Goal: Task Accomplishment & Management: Complete application form

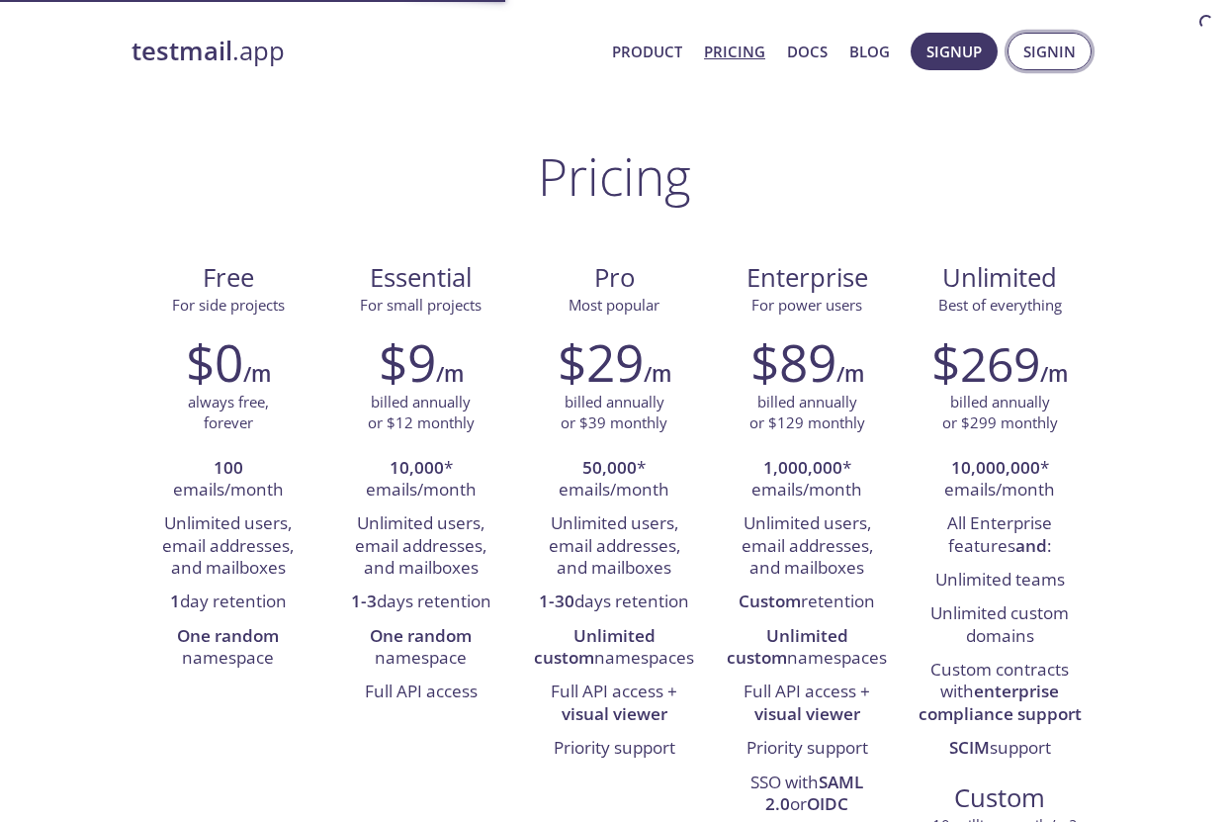
click at [1045, 56] on span "Signin" at bounding box center [1049, 52] width 52 height 26
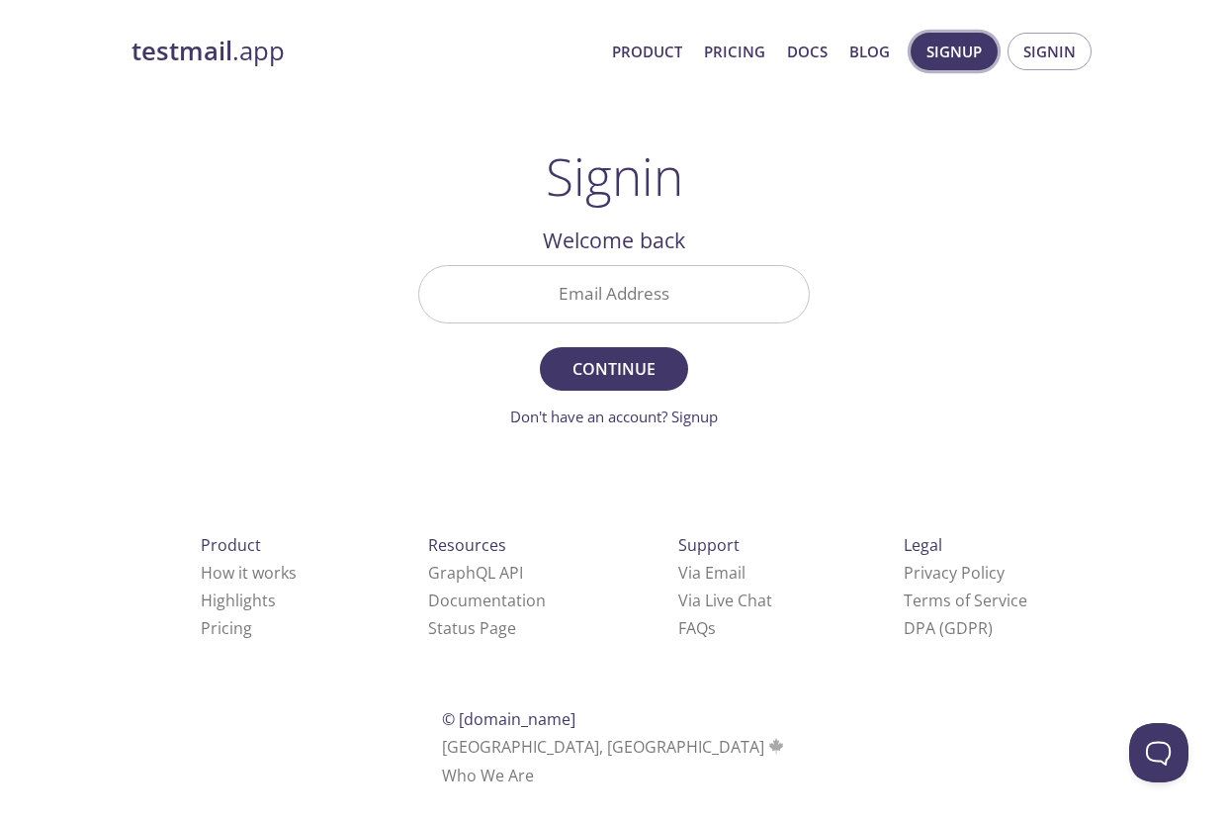
click at [951, 50] on span "Signup" at bounding box center [953, 52] width 55 height 26
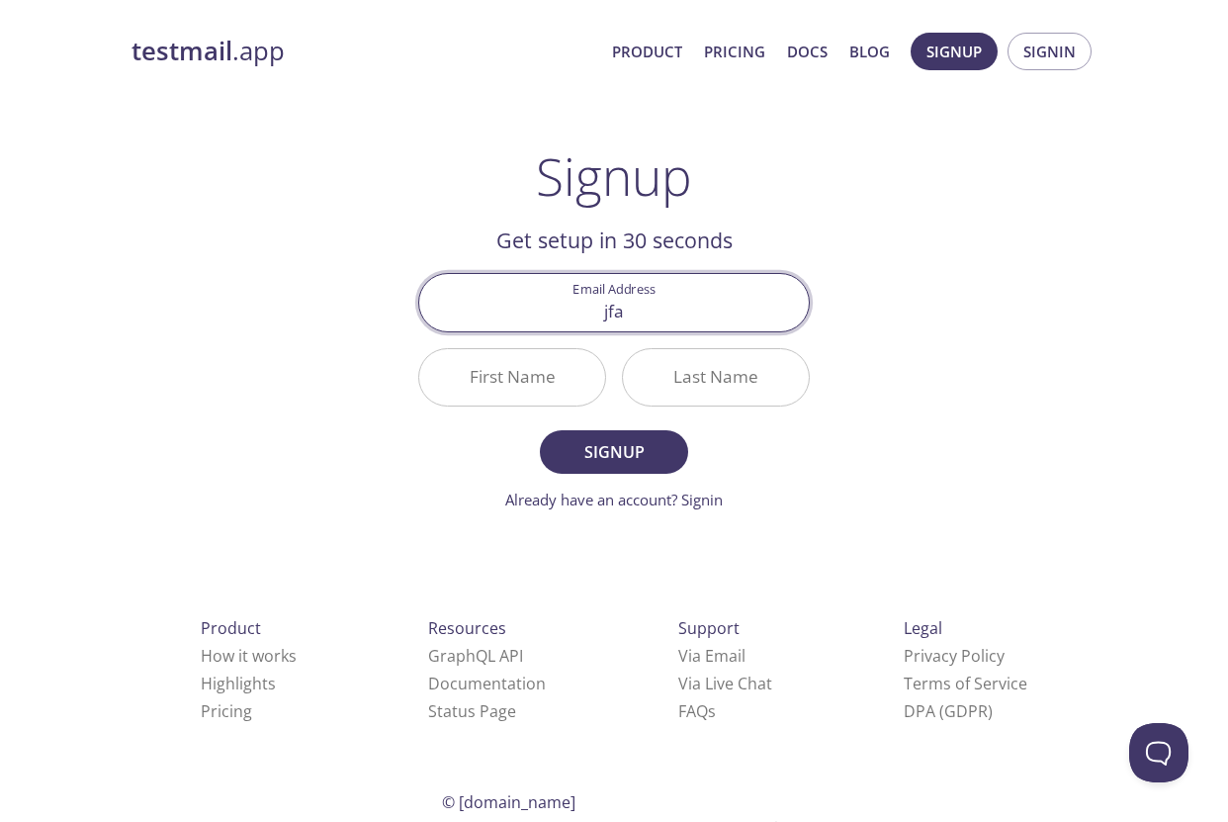
type input "jfa"
click at [300, 245] on div "testmail .app Product Pricing Docs Blog Signup Signin Signup Get setup in 30 se…" at bounding box center [614, 474] width 1012 height 908
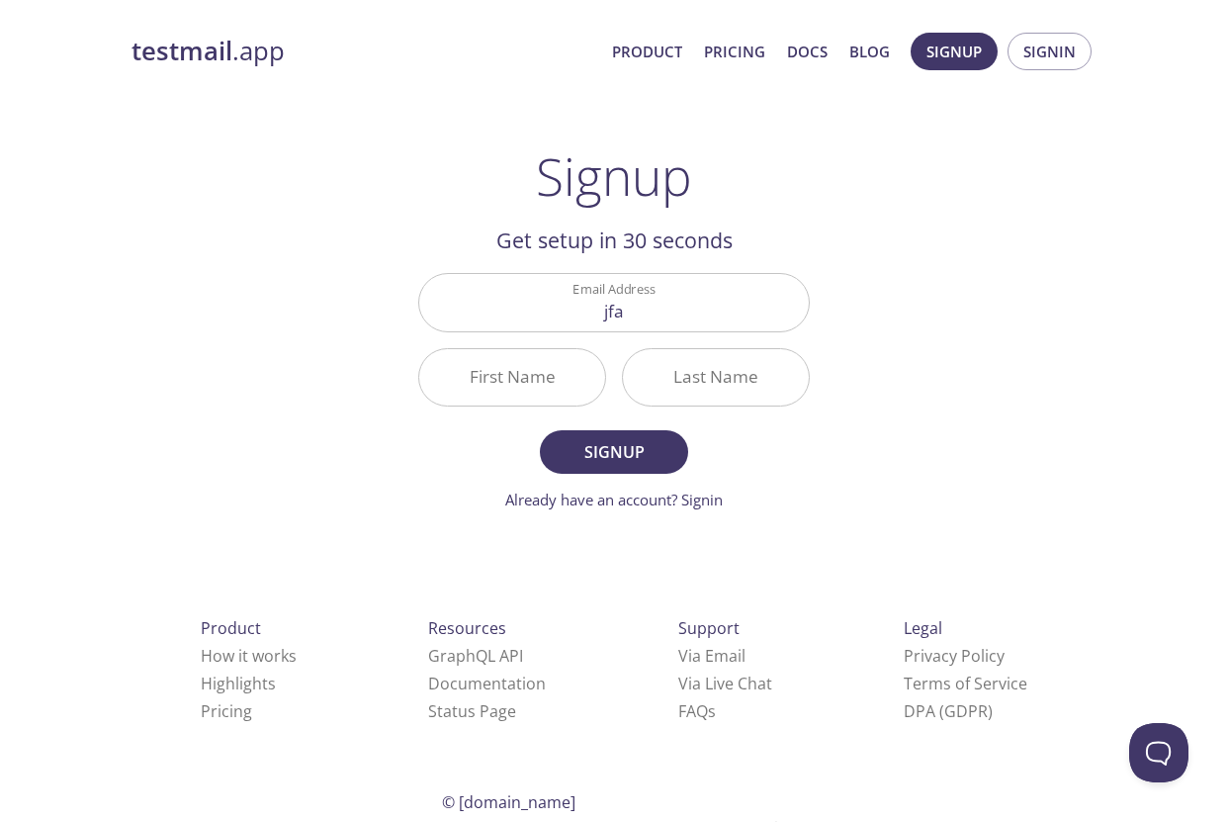
click at [504, 375] on input "First Name" at bounding box center [512, 377] width 186 height 56
type input "[DEMOGRAPHIC_DATA]"
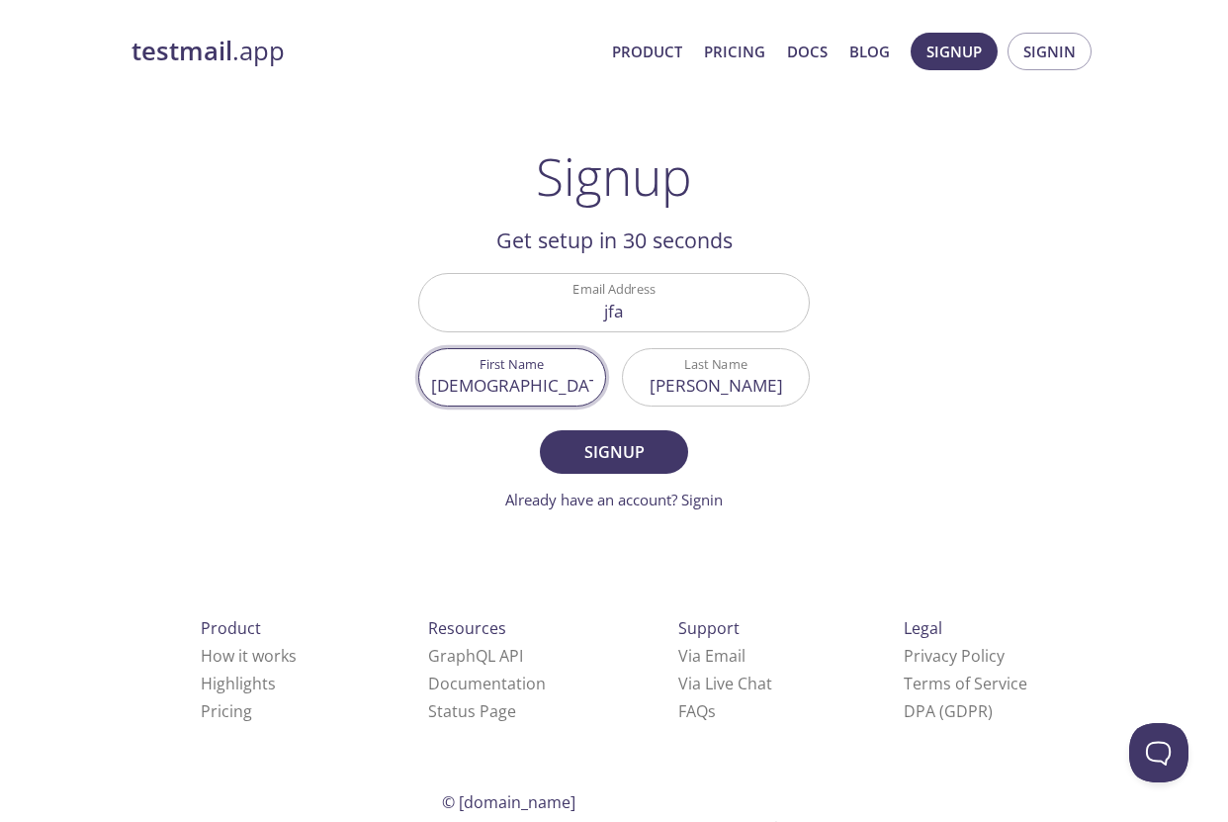
click at [704, 395] on input "andrade" at bounding box center [716, 377] width 186 height 56
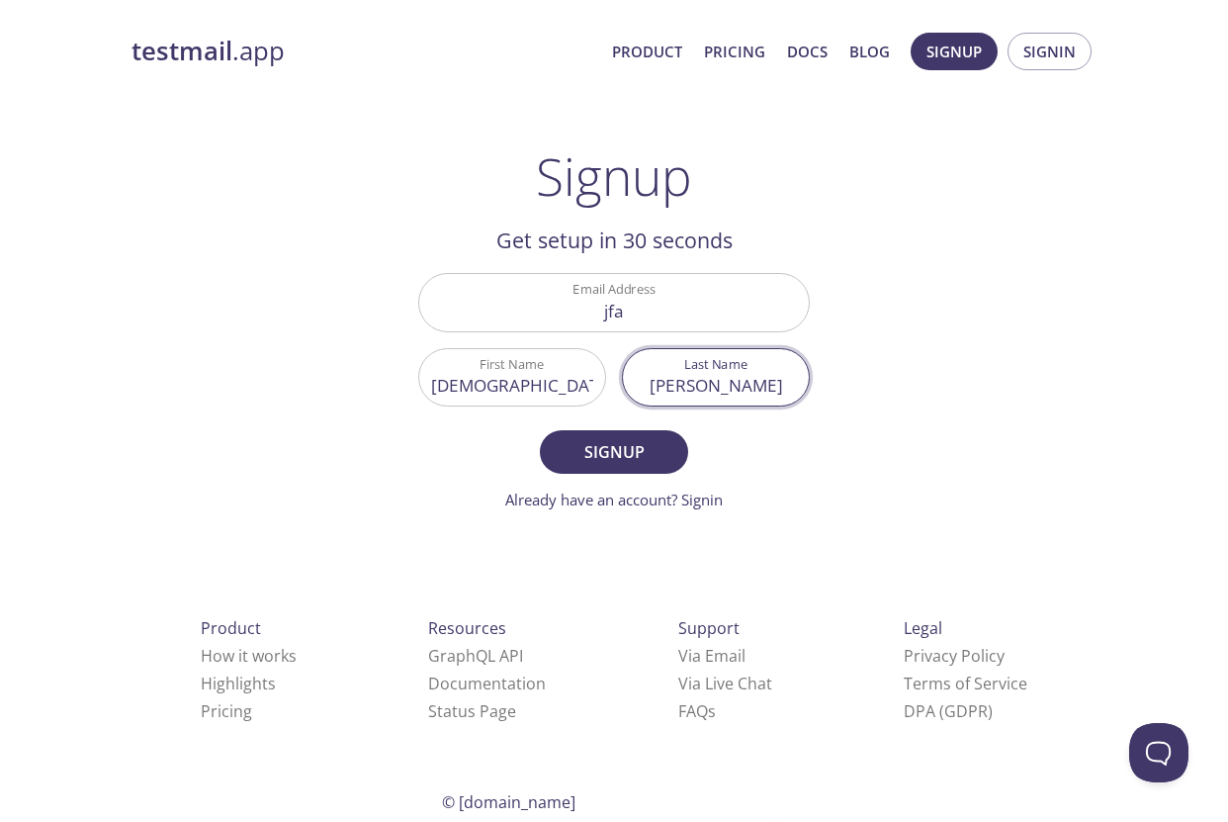
click at [704, 395] on input "andrade" at bounding box center [716, 377] width 186 height 56
type input "test"
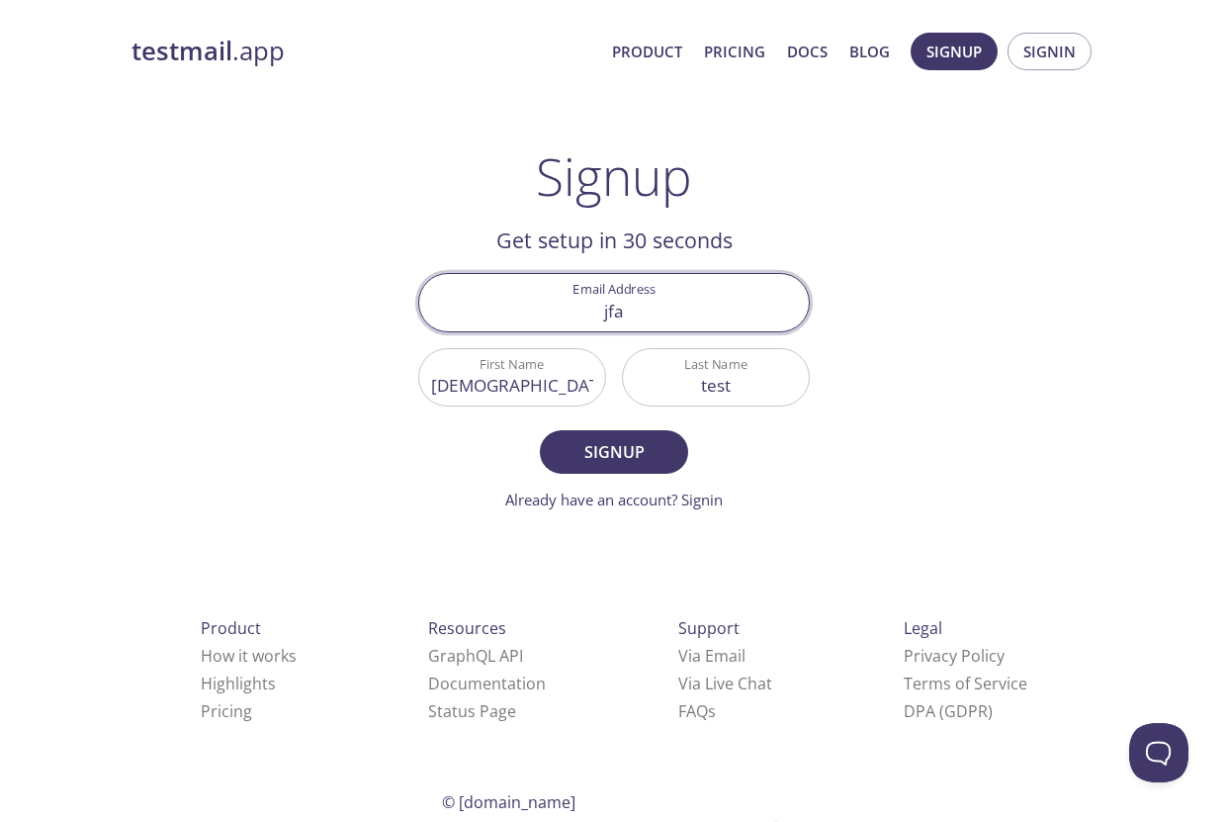
click at [647, 328] on input "jfa" at bounding box center [614, 302] width 390 height 56
type input "[EMAIL_ADDRESS][DOMAIN_NAME]"
click at [375, 318] on div "testmail .app Product Pricing Docs Blog Signup Signin Signup Get setup in 30 se…" at bounding box center [614, 474] width 1012 height 908
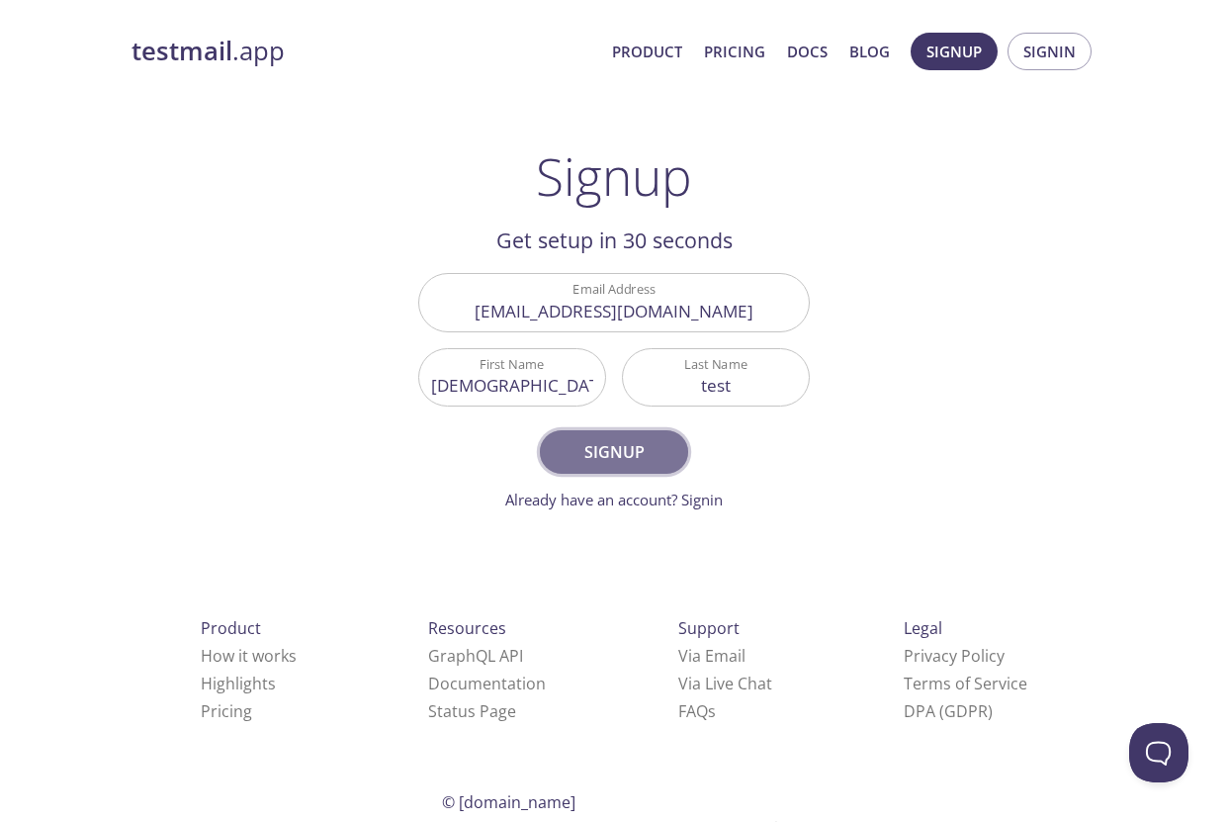
click at [648, 458] on span "Signup" at bounding box center [614, 452] width 105 height 28
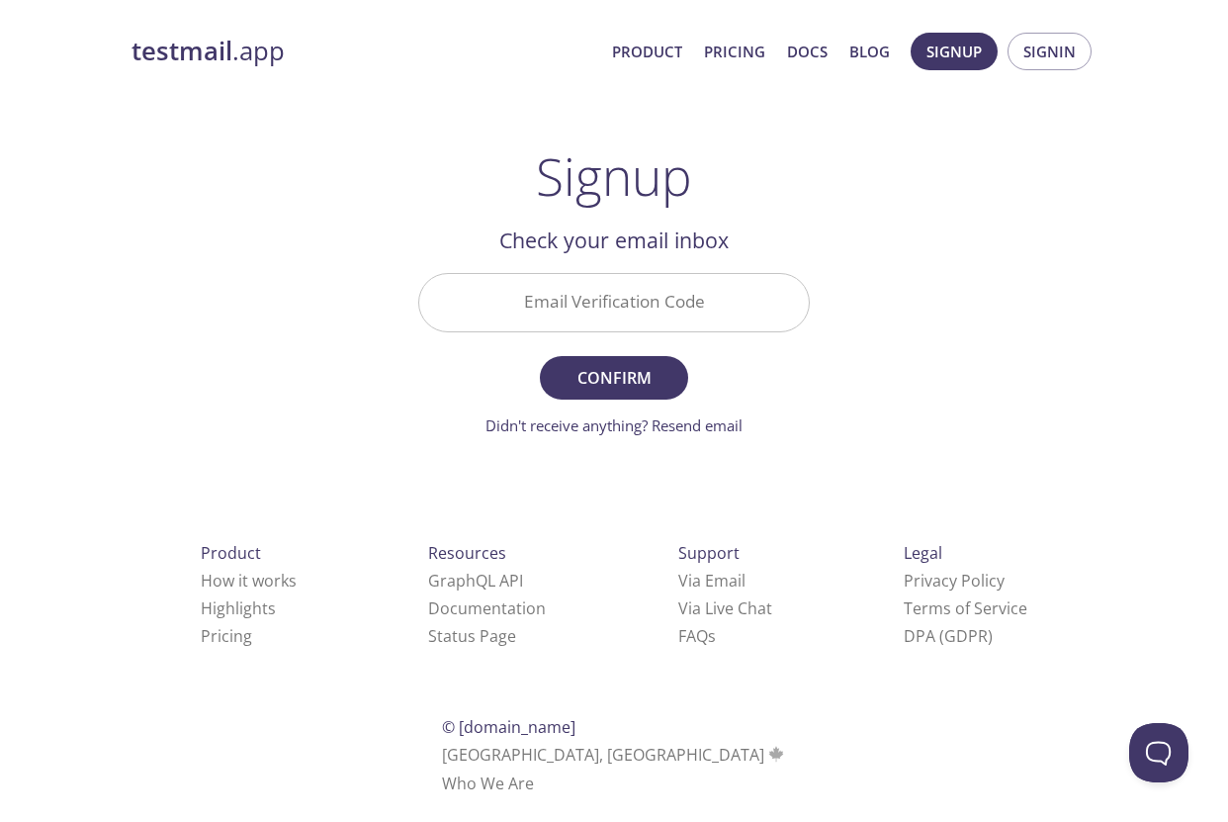
click at [567, 312] on input "Email Verification Code" at bounding box center [614, 302] width 390 height 56
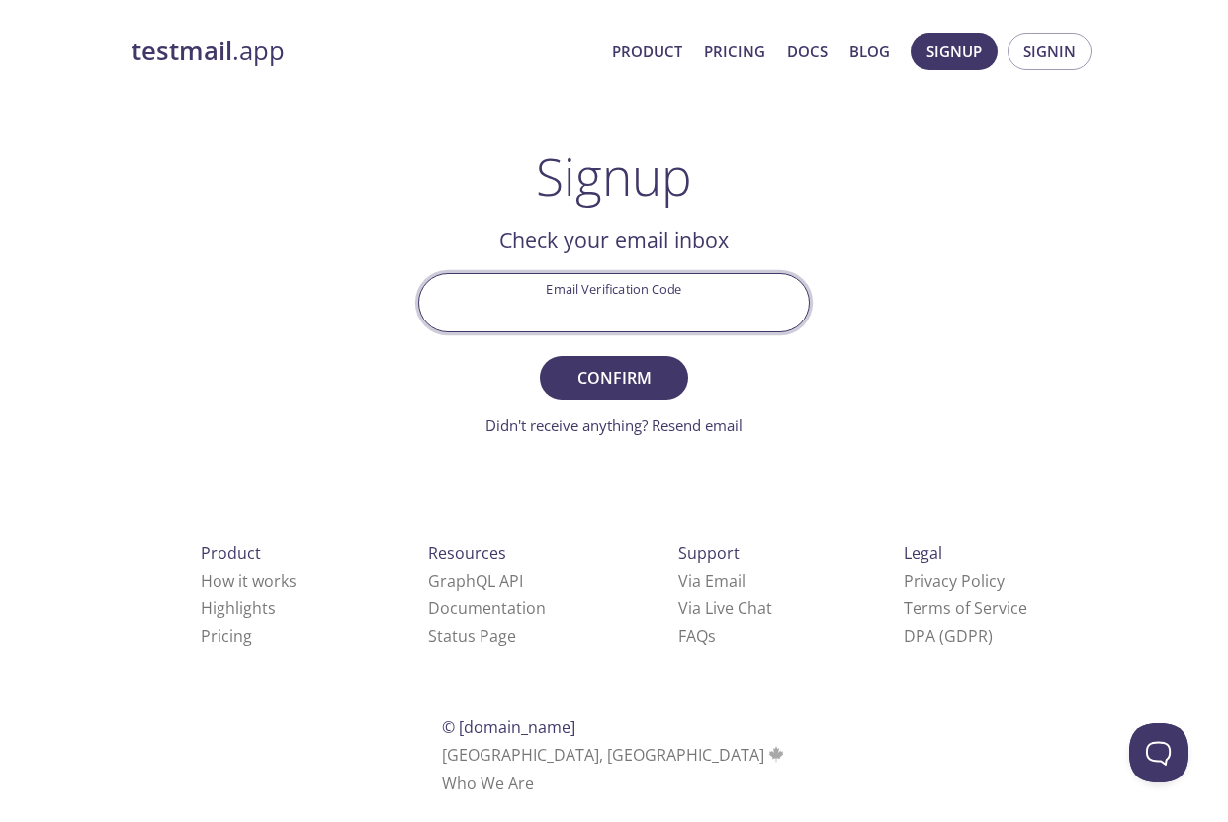
paste input "MWY1G65"
type input "MWY1G65"
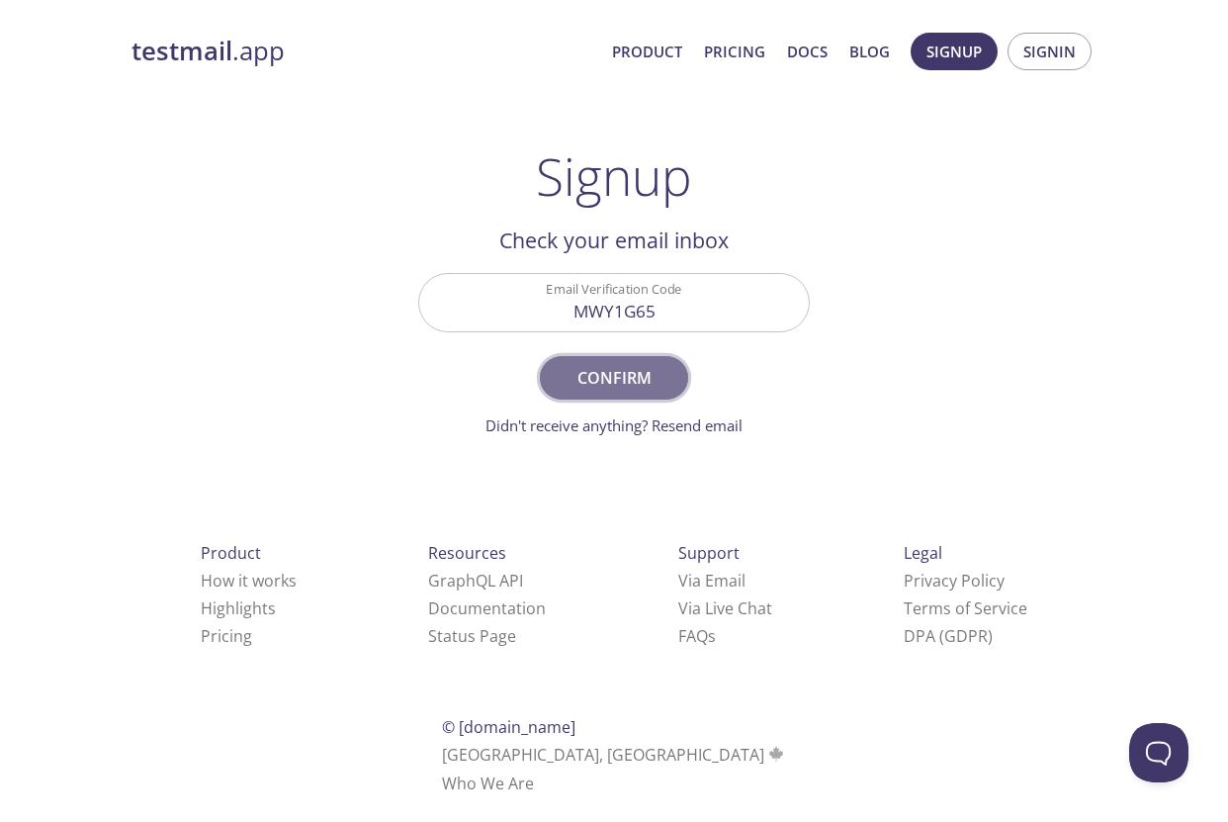
click at [585, 376] on span "Confirm" at bounding box center [614, 378] width 105 height 28
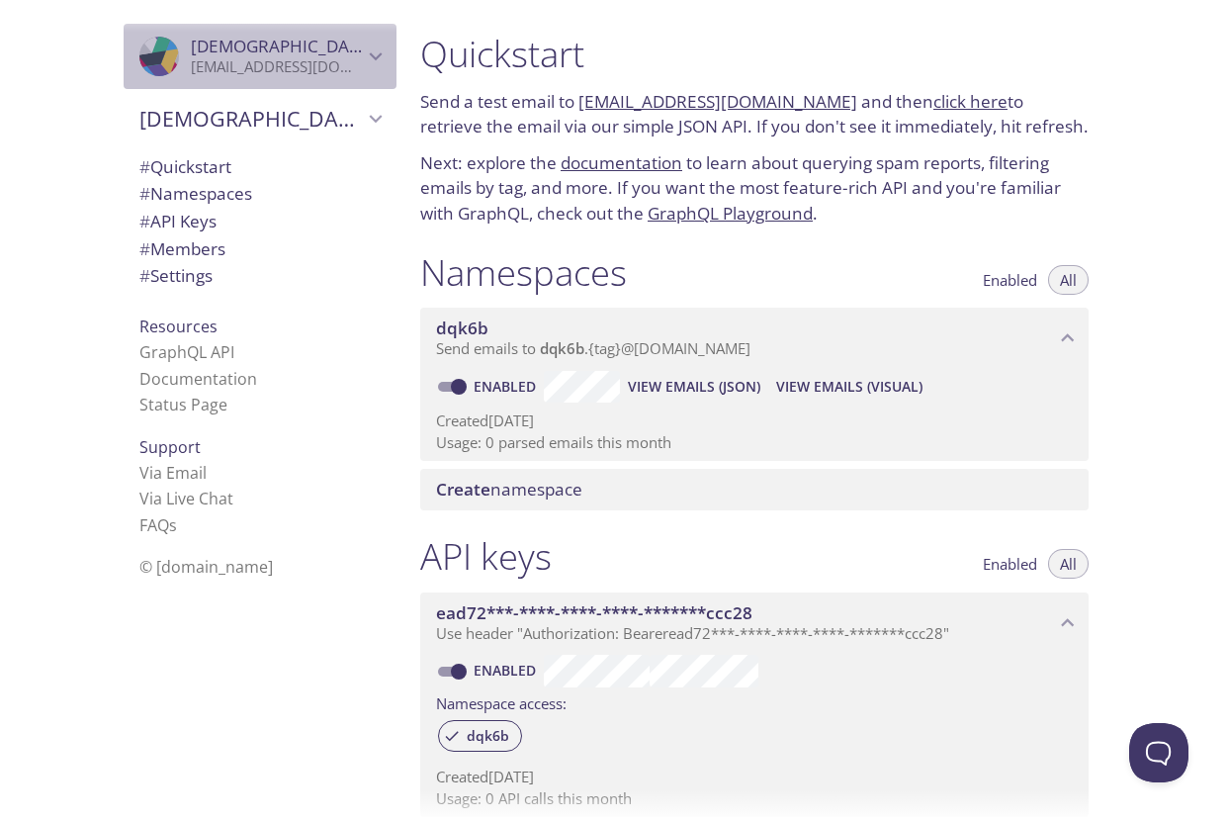
click at [376, 51] on icon "Jesus test" at bounding box center [376, 57] width 26 height 26
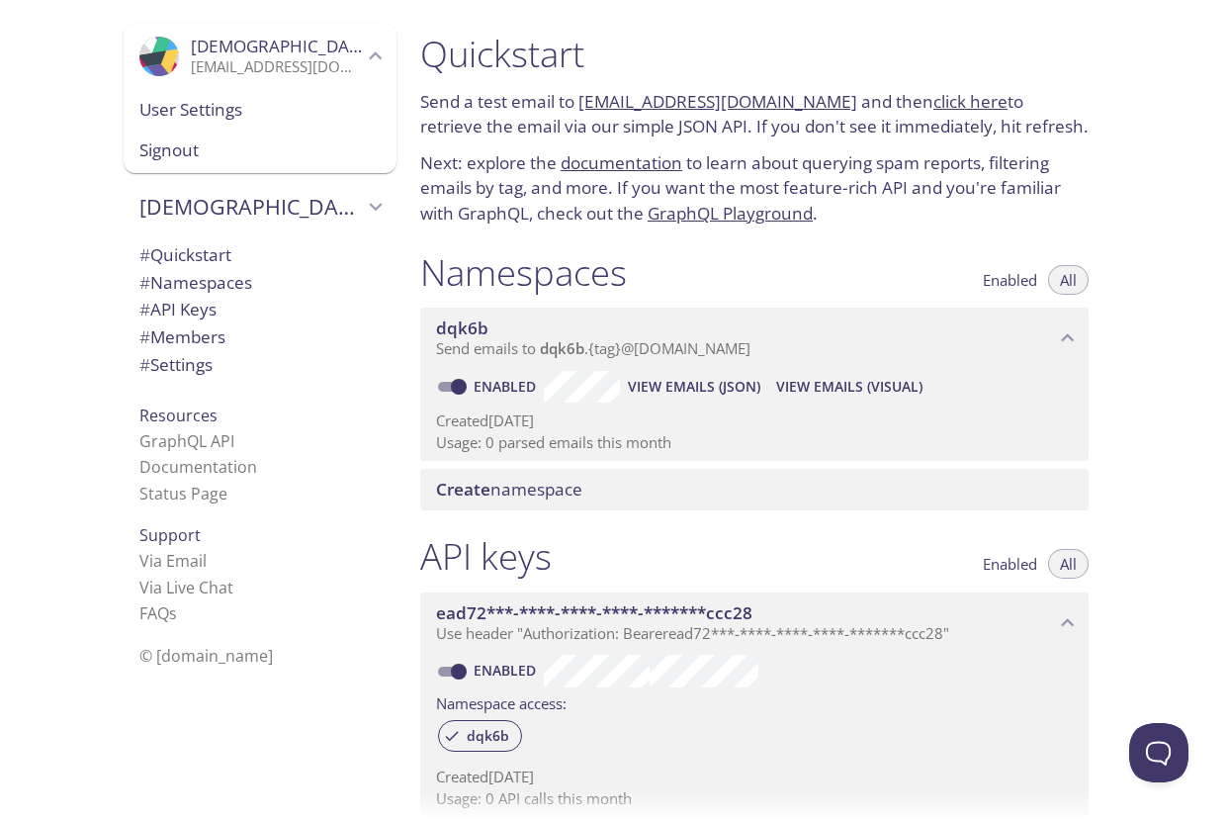
click at [375, 52] on icon "Jesus test" at bounding box center [376, 56] width 13 height 8
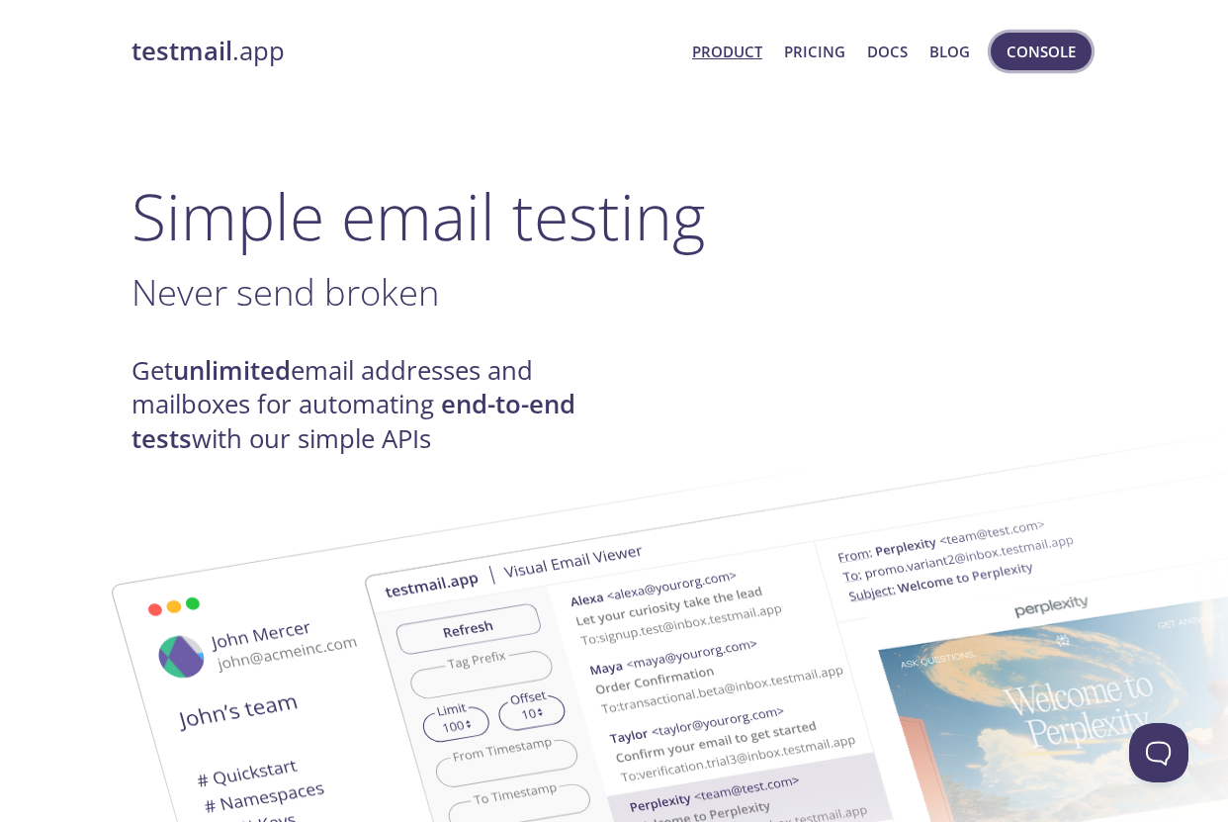
click at [1032, 57] on span "Console" at bounding box center [1041, 52] width 69 height 26
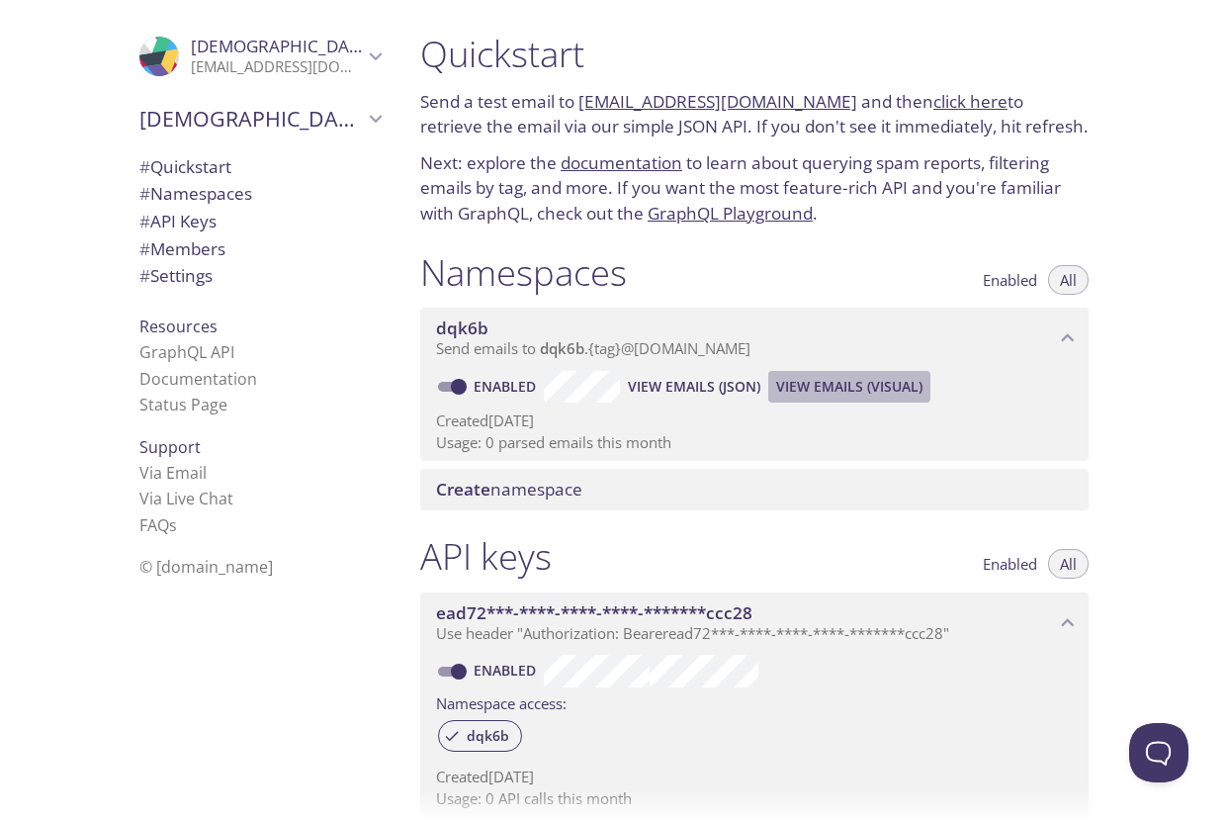
click at [882, 390] on span "View Emails (Visual)" at bounding box center [849, 387] width 146 height 24
click at [555, 488] on span "Create namespace" at bounding box center [509, 489] width 146 height 23
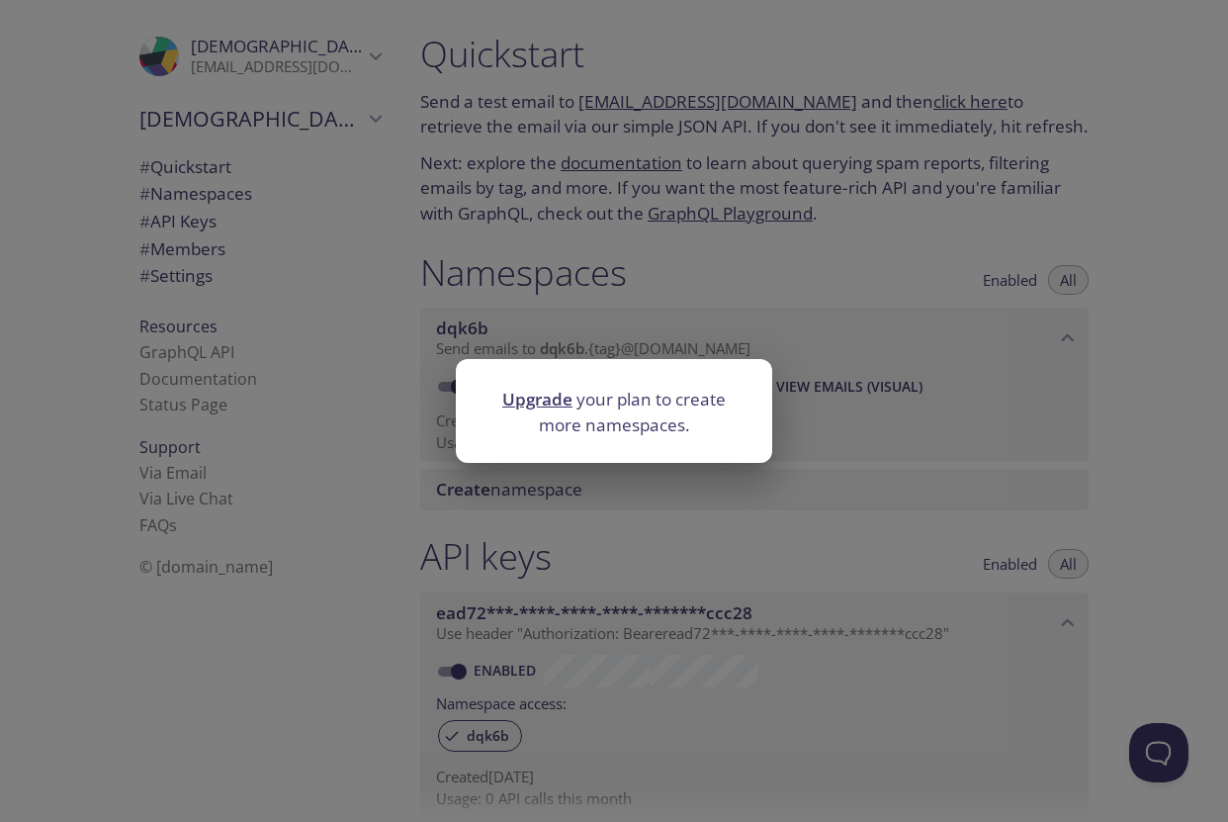
click at [642, 527] on div "Upgrade your plan to create more namespaces." at bounding box center [614, 411] width 1228 height 822
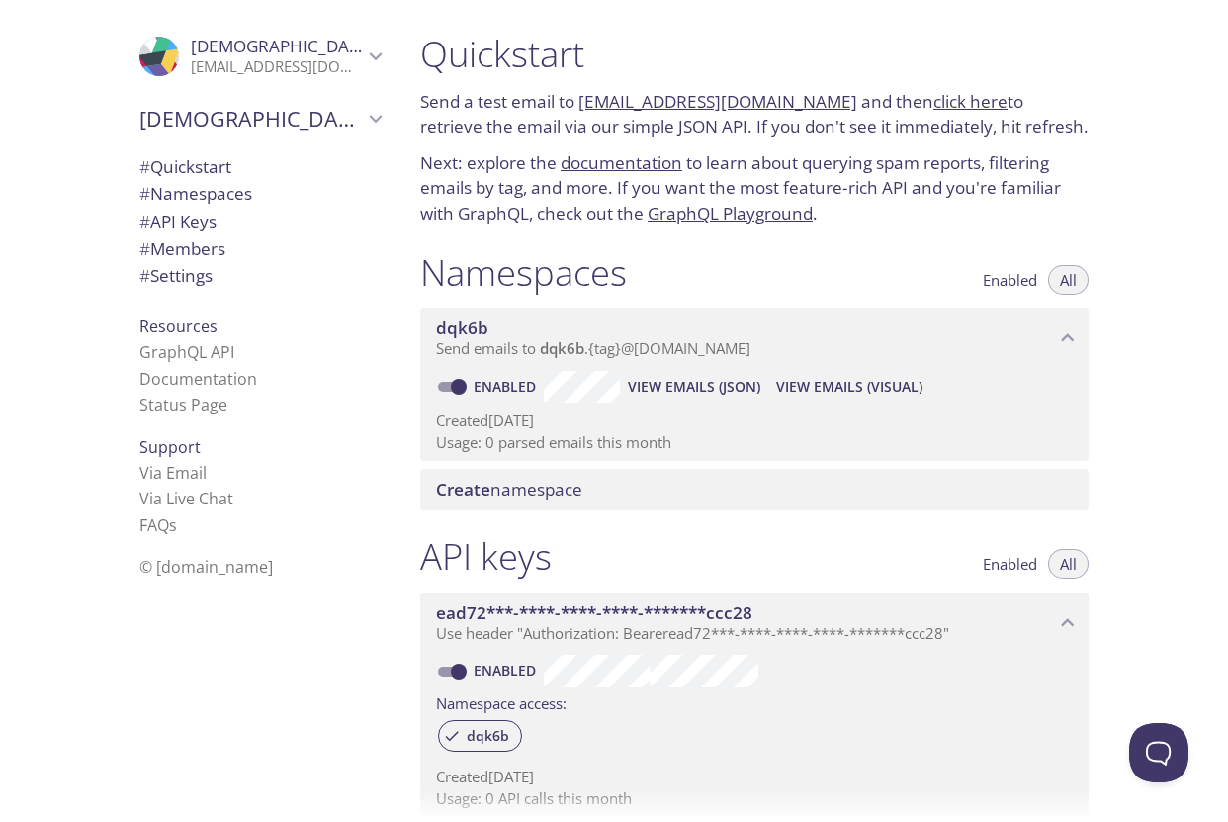
click at [853, 393] on span "View Emails (Visual)" at bounding box center [849, 387] width 146 height 24
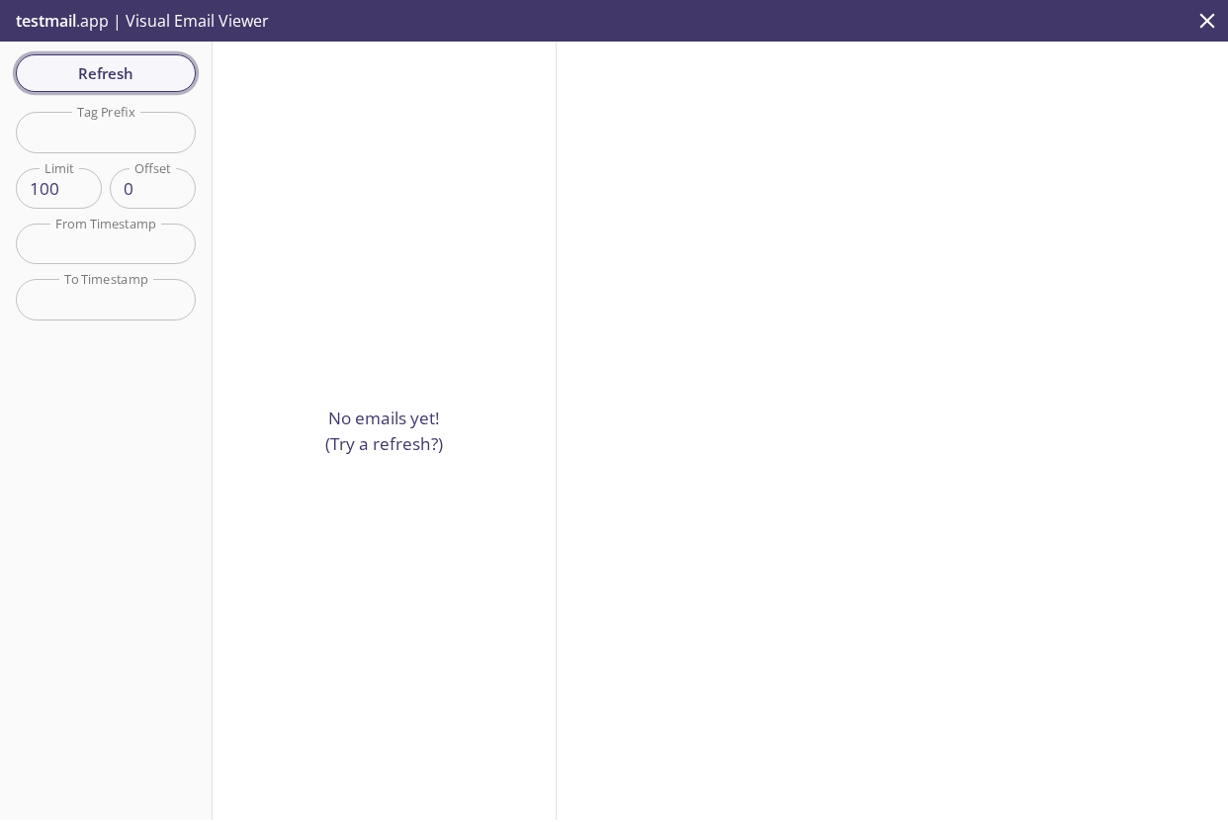
click at [149, 70] on span "Refresh" at bounding box center [106, 73] width 148 height 26
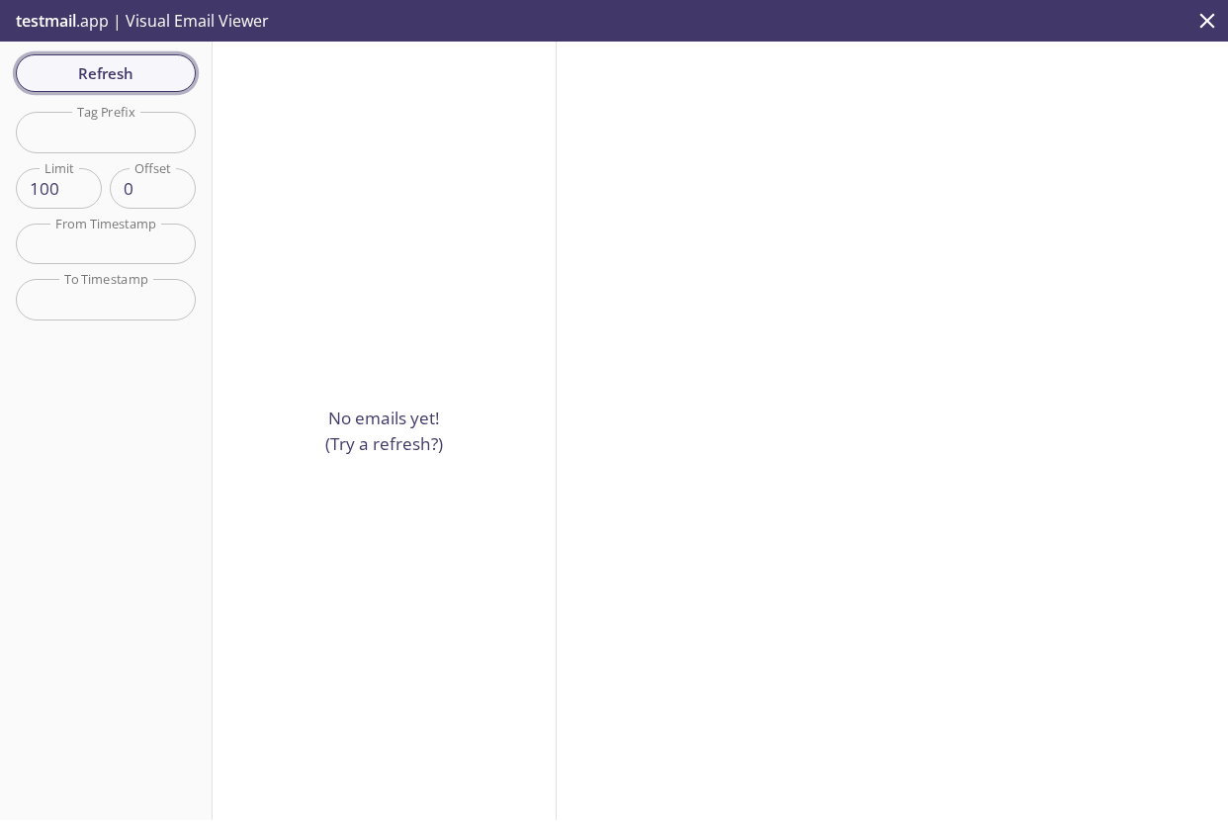
click at [149, 70] on span "Refresh" at bounding box center [106, 73] width 148 height 26
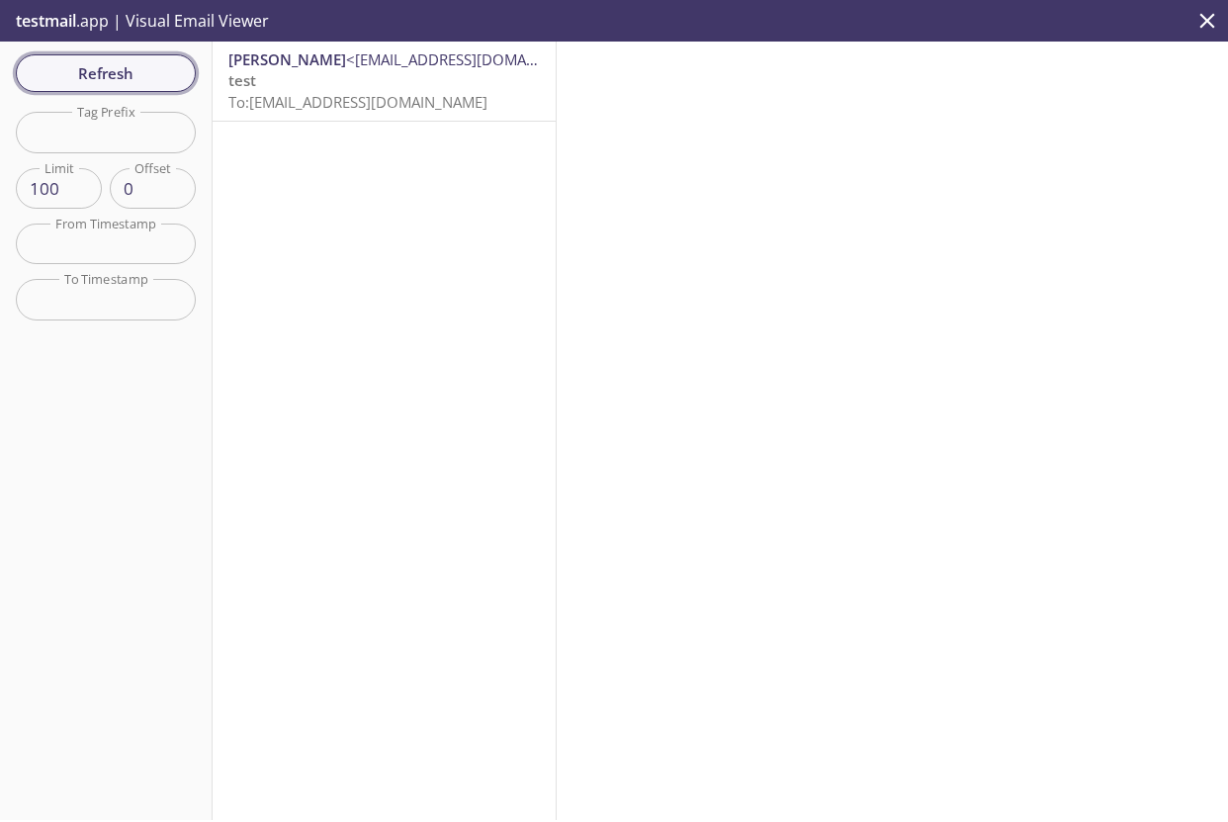
click at [149, 70] on span "Refresh" at bounding box center [106, 73] width 148 height 26
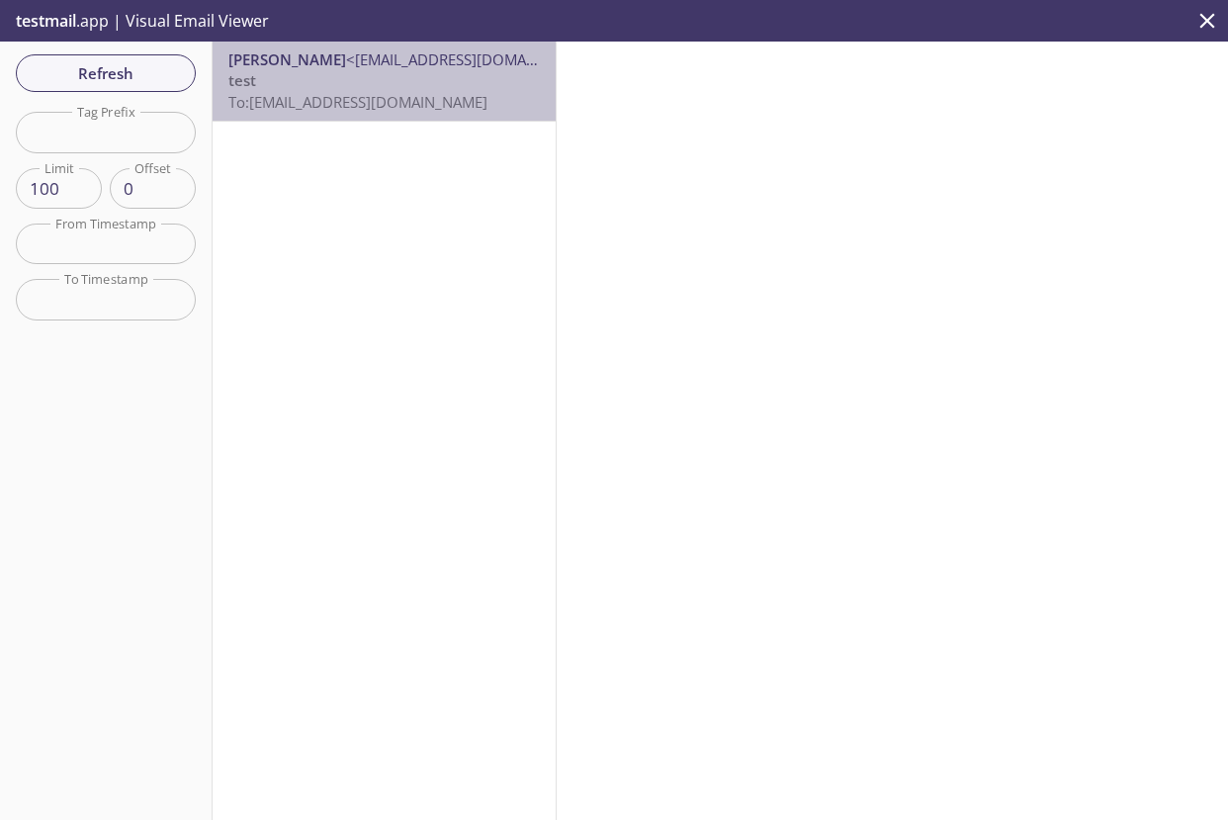
click at [352, 81] on p "test To: [EMAIL_ADDRESS][DOMAIN_NAME]" at bounding box center [383, 91] width 311 height 43
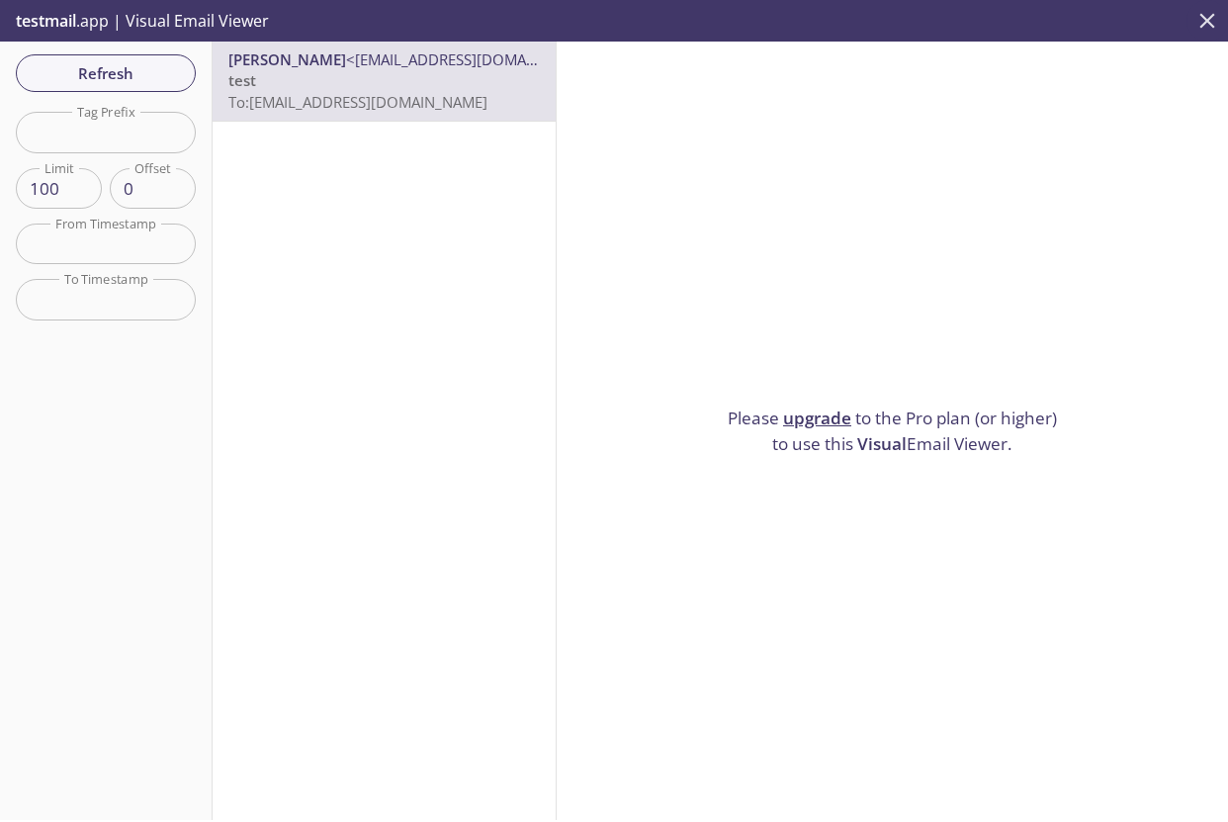
click at [1209, 26] on icon "close" at bounding box center [1207, 21] width 26 height 26
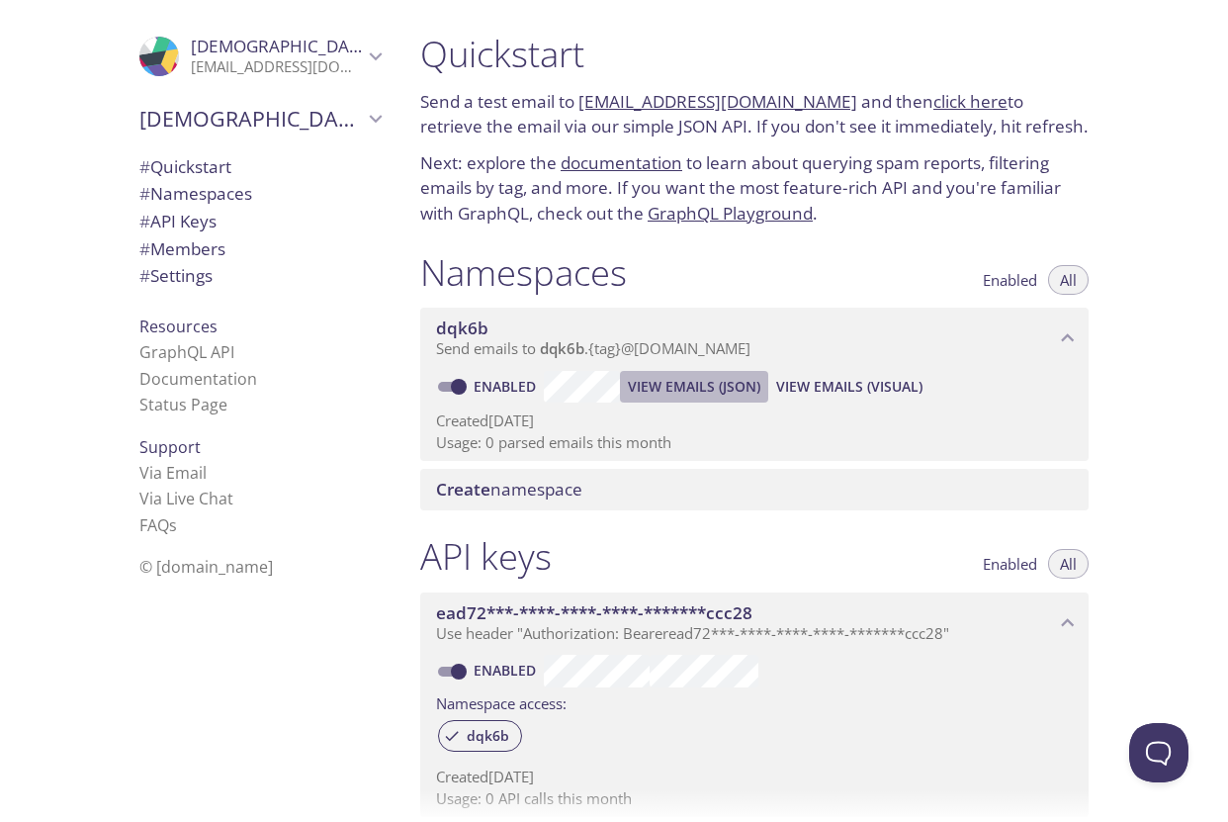
click at [701, 388] on span "View Emails (JSON)" at bounding box center [694, 387] width 132 height 24
